Goal: Task Accomplishment & Management: Use online tool/utility

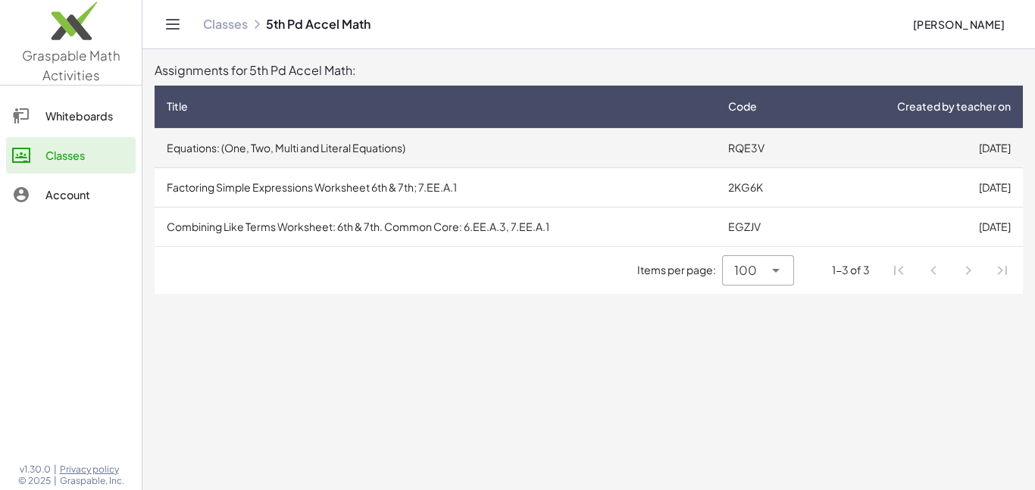
click at [777, 136] on td "RQE3V" at bounding box center [763, 147] width 95 height 39
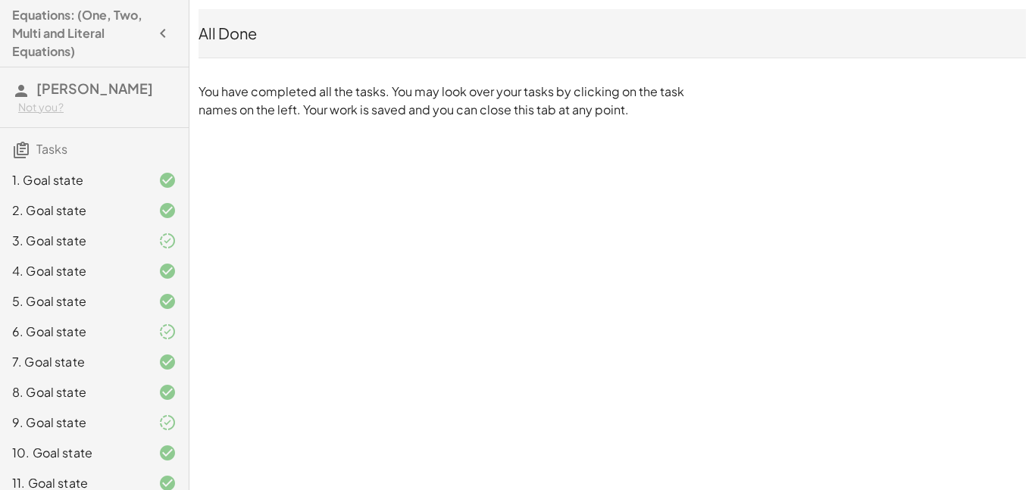
scroll to position [469, 0]
